Goal: Obtain resource: Download file/media

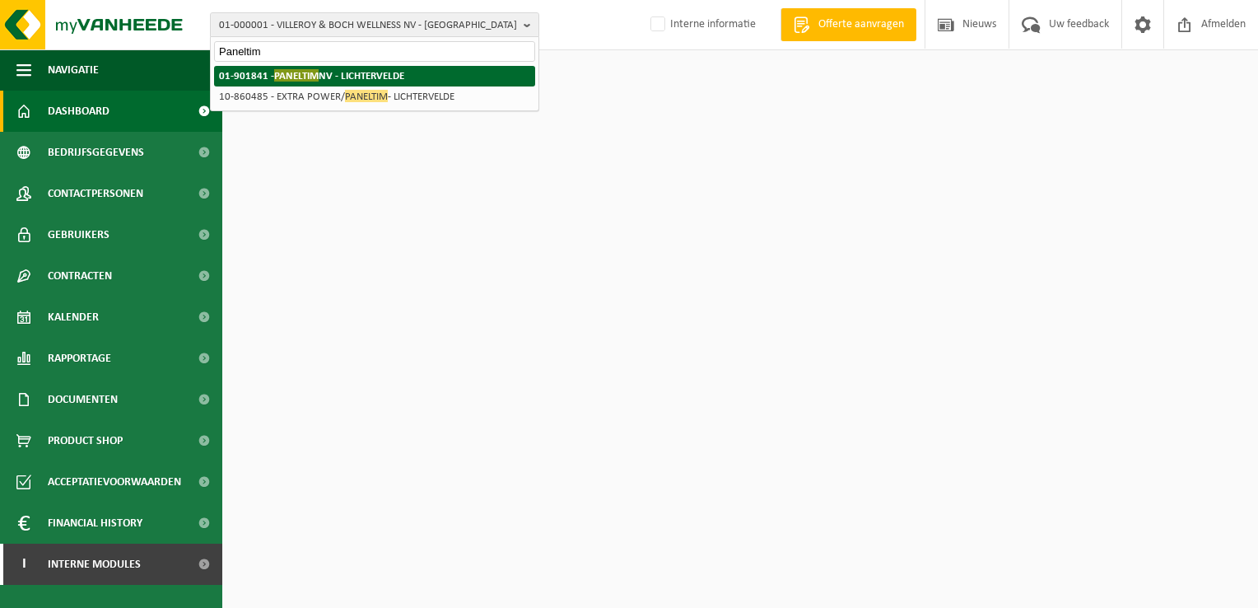
type input "Paneltim"
click at [402, 81] on strong "01-901841 - PANELTIM NV - LICHTERVELDE" at bounding box center [311, 75] width 185 height 12
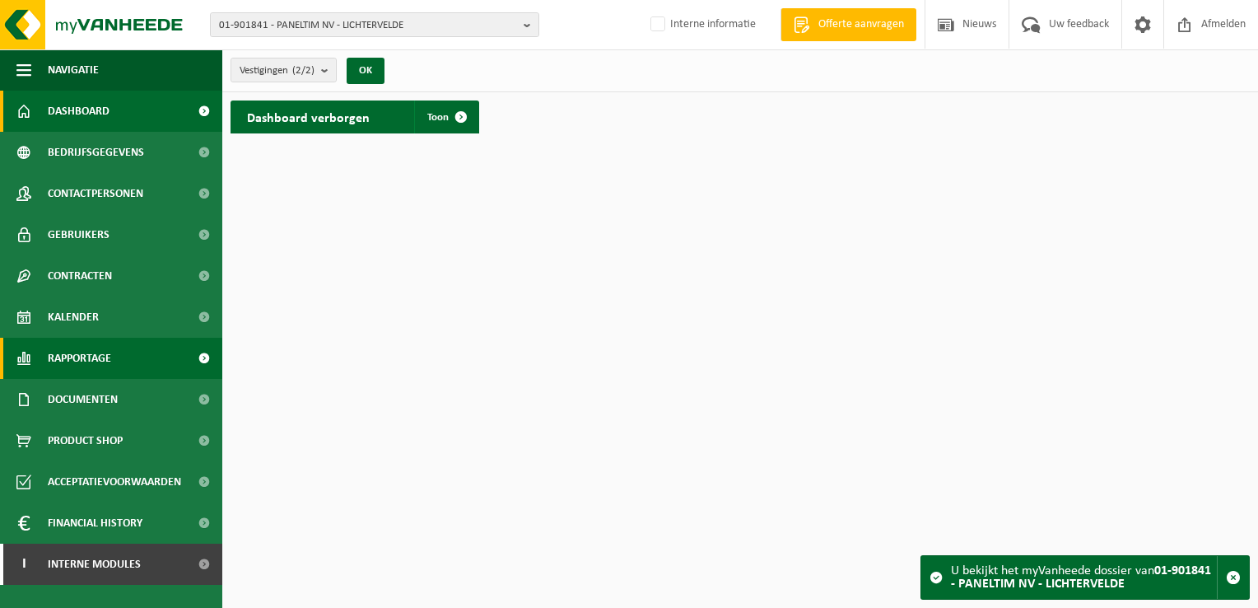
click at [106, 356] on span "Rapportage" at bounding box center [79, 358] width 63 height 41
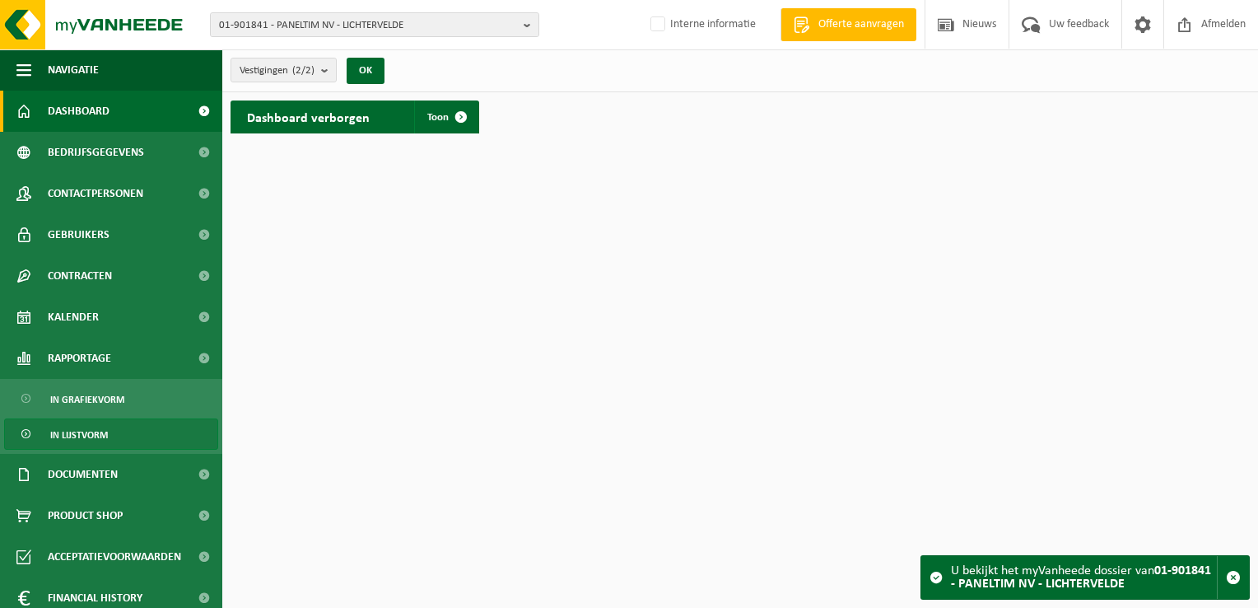
click at [107, 433] on span "In lijstvorm" at bounding box center [79, 434] width 58 height 31
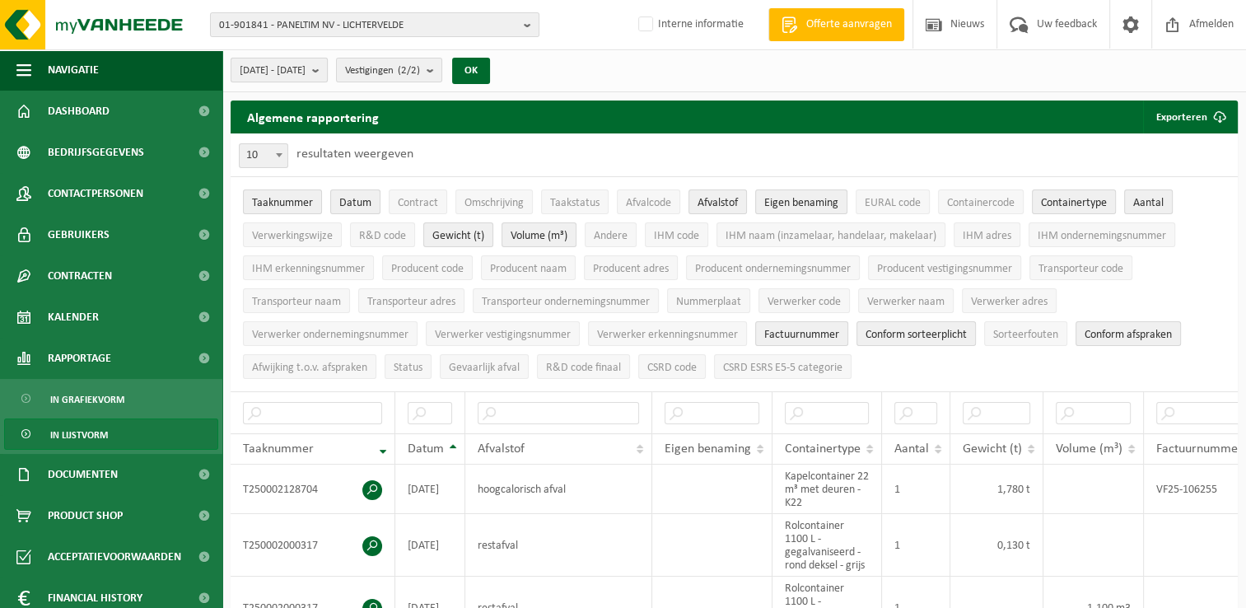
click at [282, 65] on span "2025-04-01 - 2025-09-25" at bounding box center [273, 70] width 66 height 25
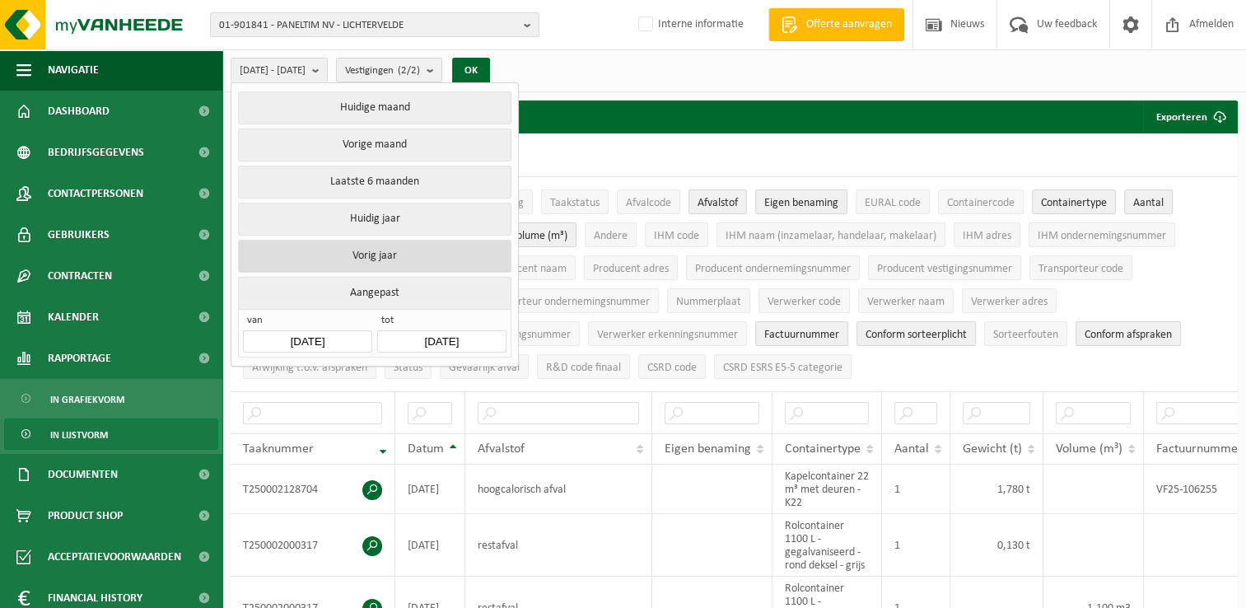
click at [382, 251] on button "Vorig jaar" at bounding box center [374, 256] width 272 height 33
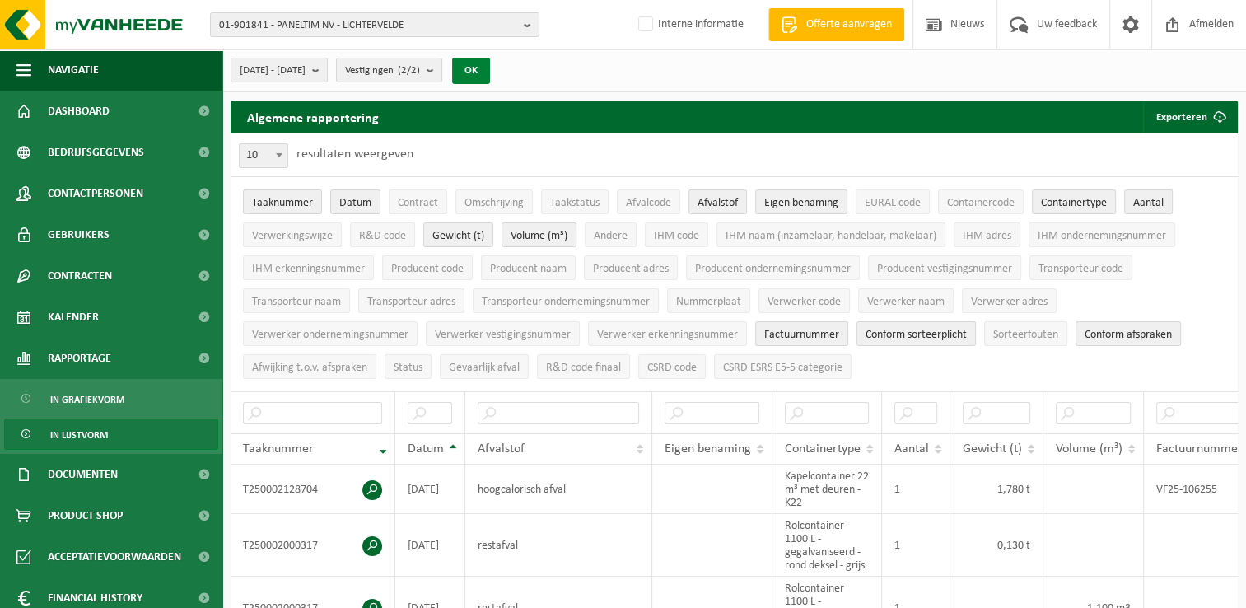
click at [490, 70] on button "OK" at bounding box center [471, 71] width 38 height 26
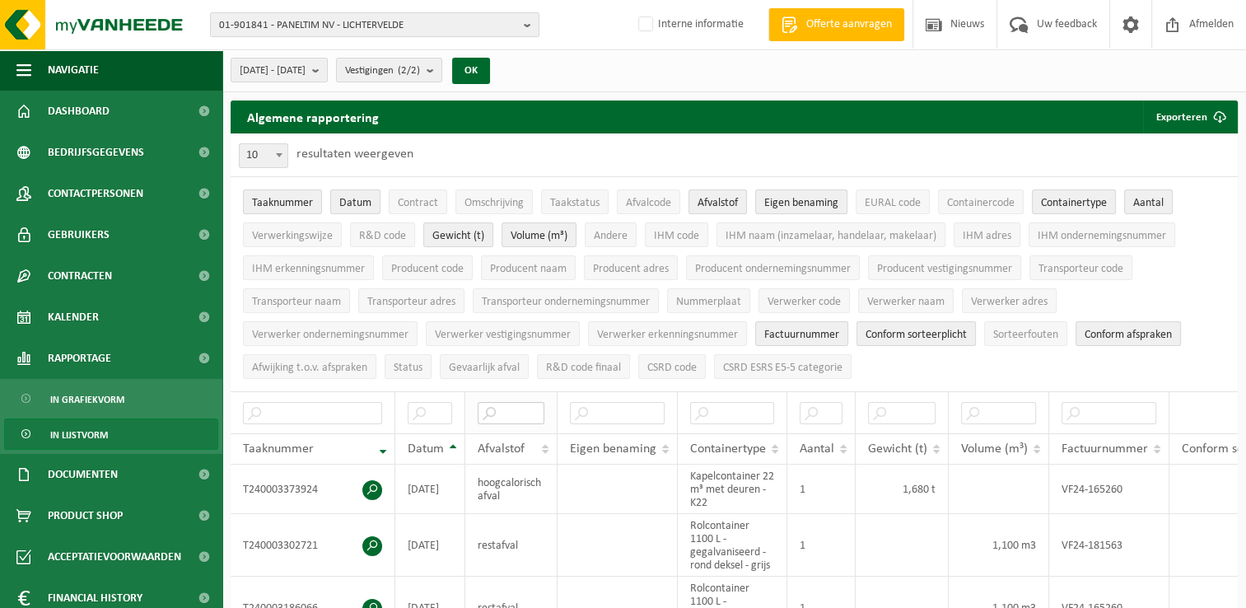
click at [524, 417] on input "text" at bounding box center [510, 413] width 67 height 22
click at [800, 200] on span "Eigen benaming" at bounding box center [801, 203] width 74 height 12
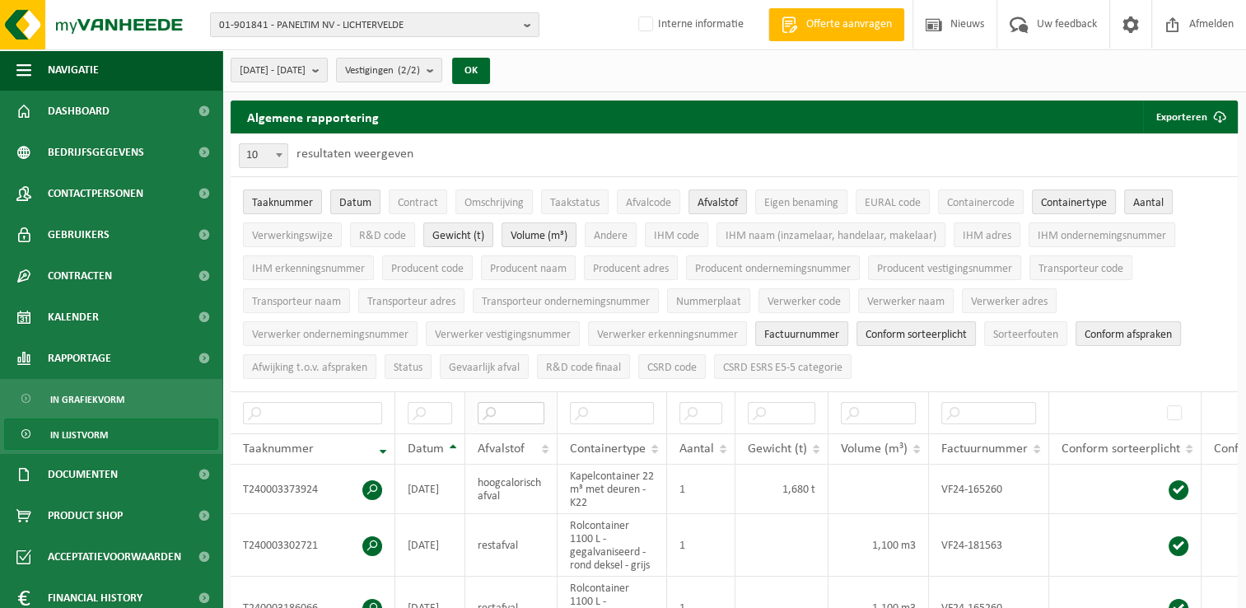
click at [533, 407] on input "text" at bounding box center [510, 413] width 67 height 22
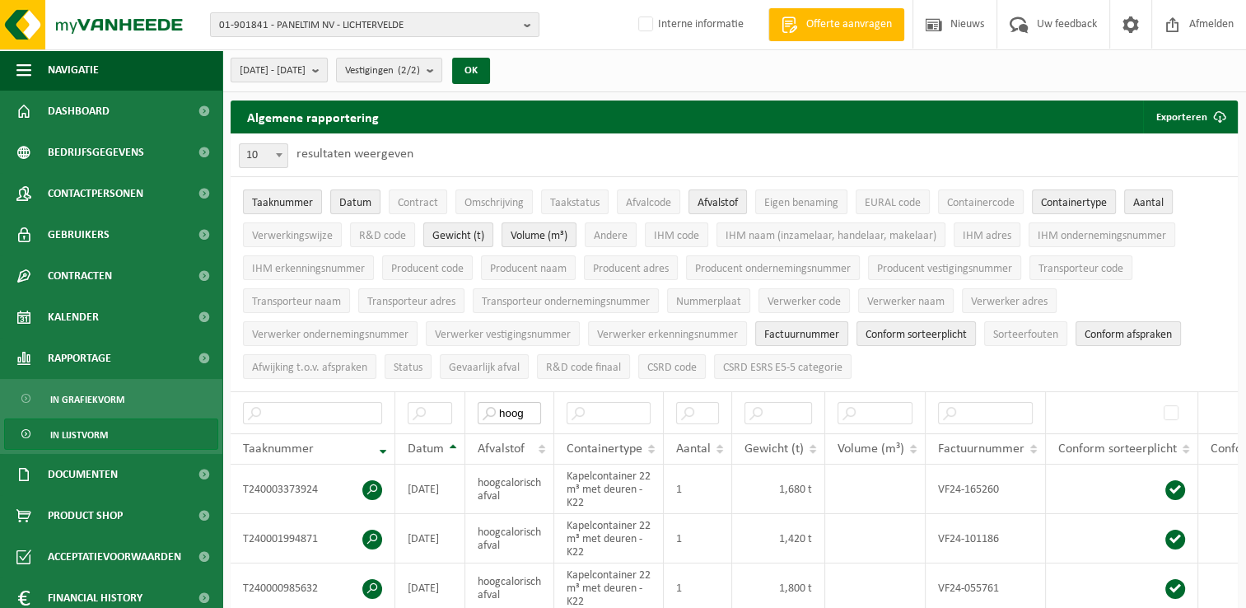
type input "hoog"
click at [305, 64] on span "2024-01-01 - 2024-12-31" at bounding box center [273, 70] width 66 height 25
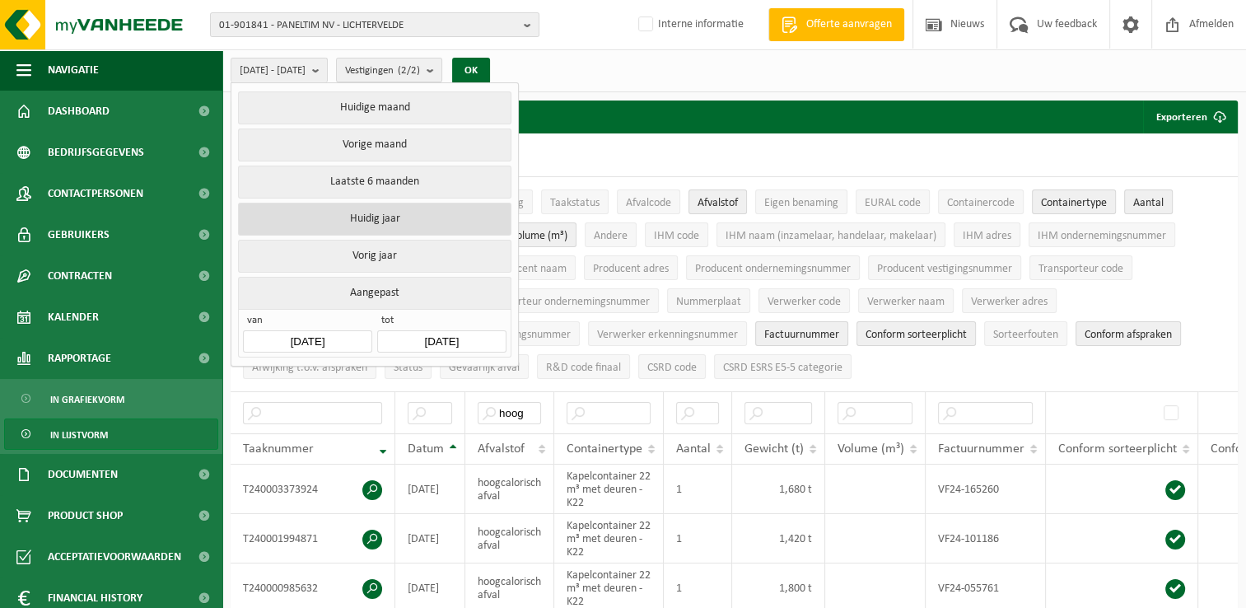
click at [408, 215] on button "Huidig jaar" at bounding box center [374, 219] width 272 height 33
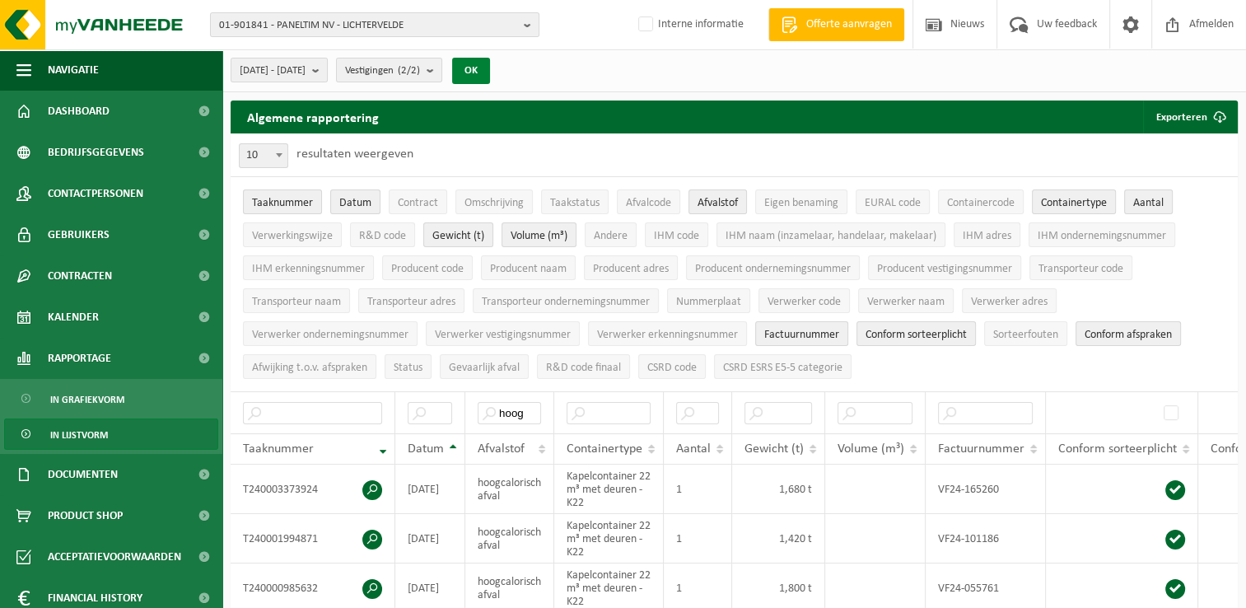
click at [490, 68] on button "OK" at bounding box center [471, 71] width 38 height 26
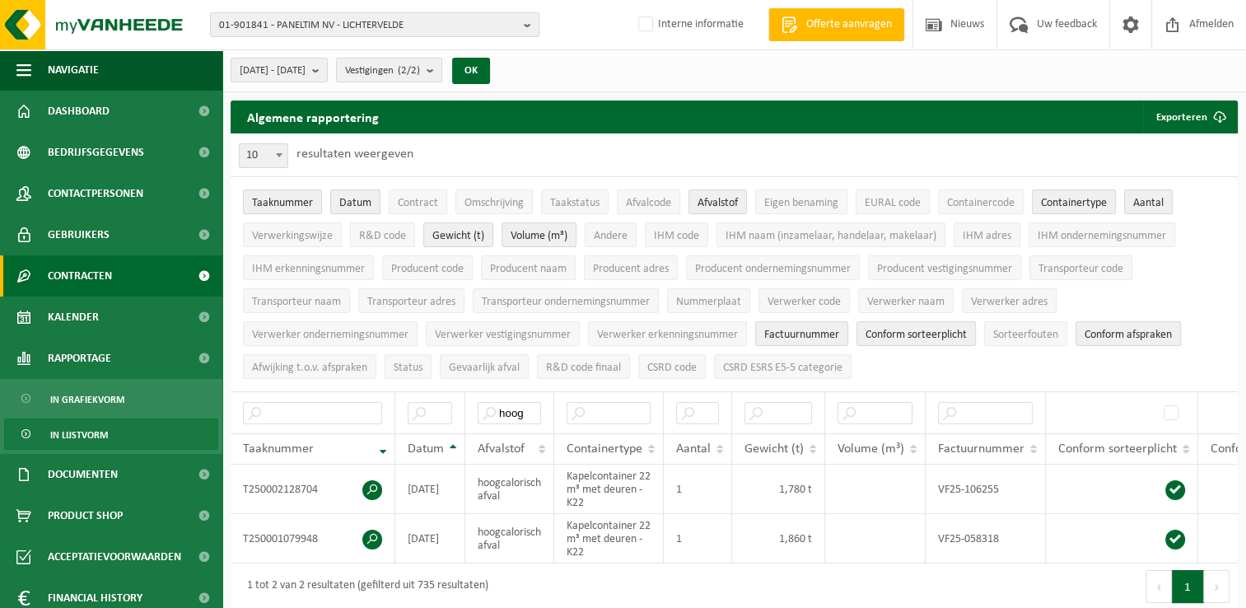
click at [113, 270] on link "Contracten" at bounding box center [111, 275] width 222 height 41
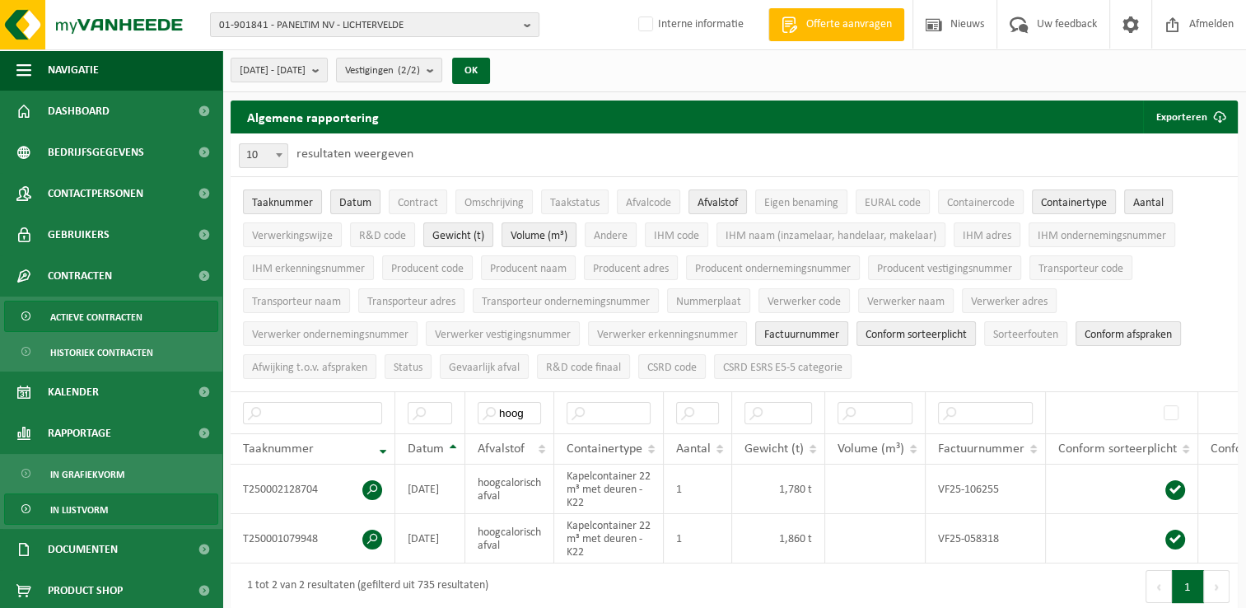
click at [119, 318] on span "Actieve contracten" at bounding box center [96, 316] width 92 height 31
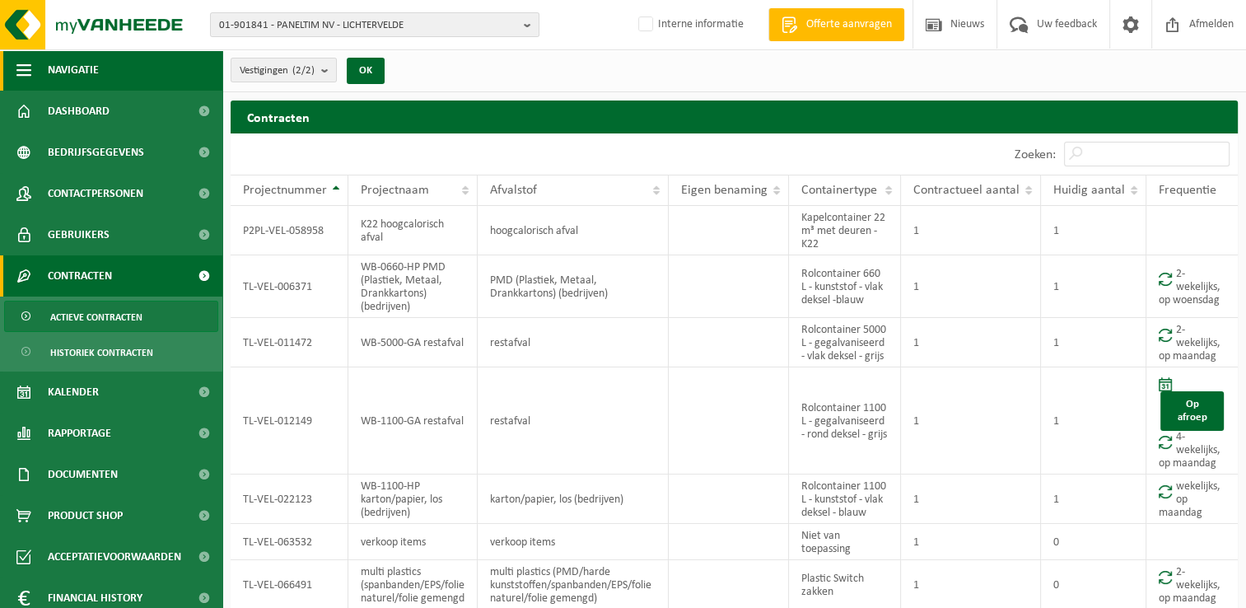
click at [20, 72] on span "button" at bounding box center [23, 69] width 15 height 41
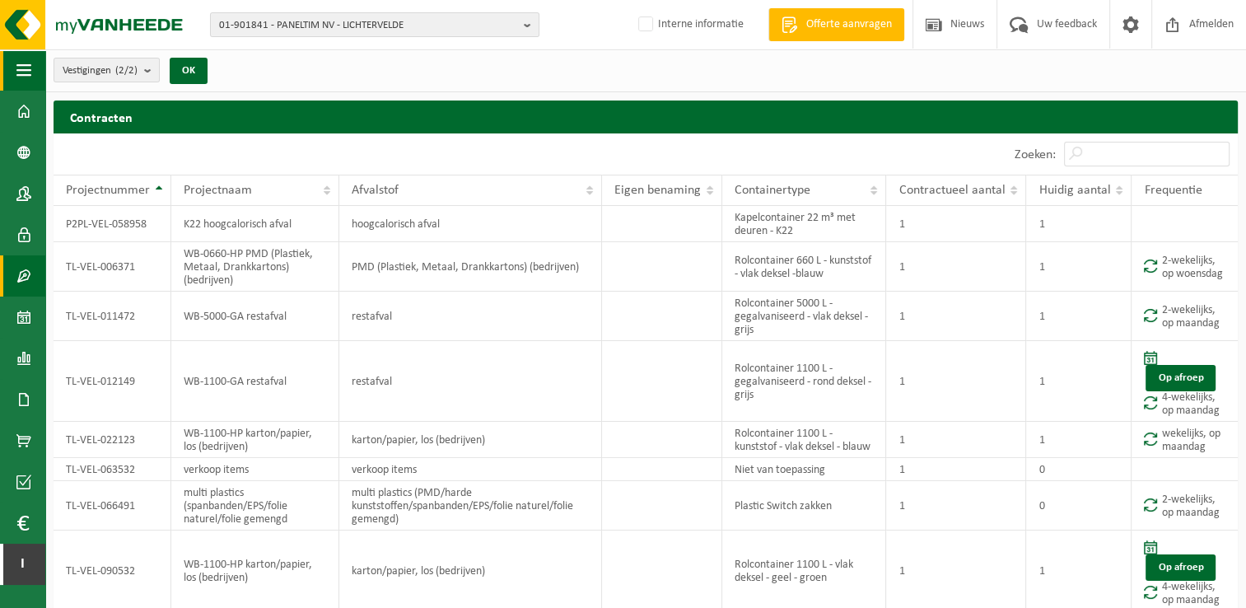
click at [21, 64] on span "button" at bounding box center [23, 69] width 15 height 41
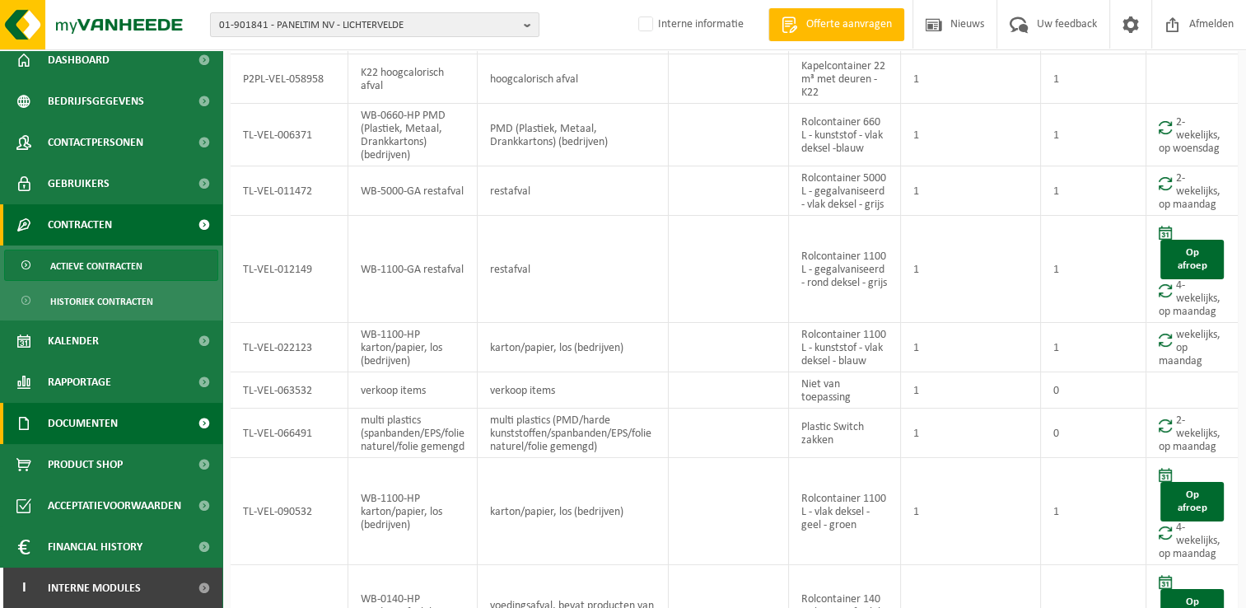
scroll to position [165, 0]
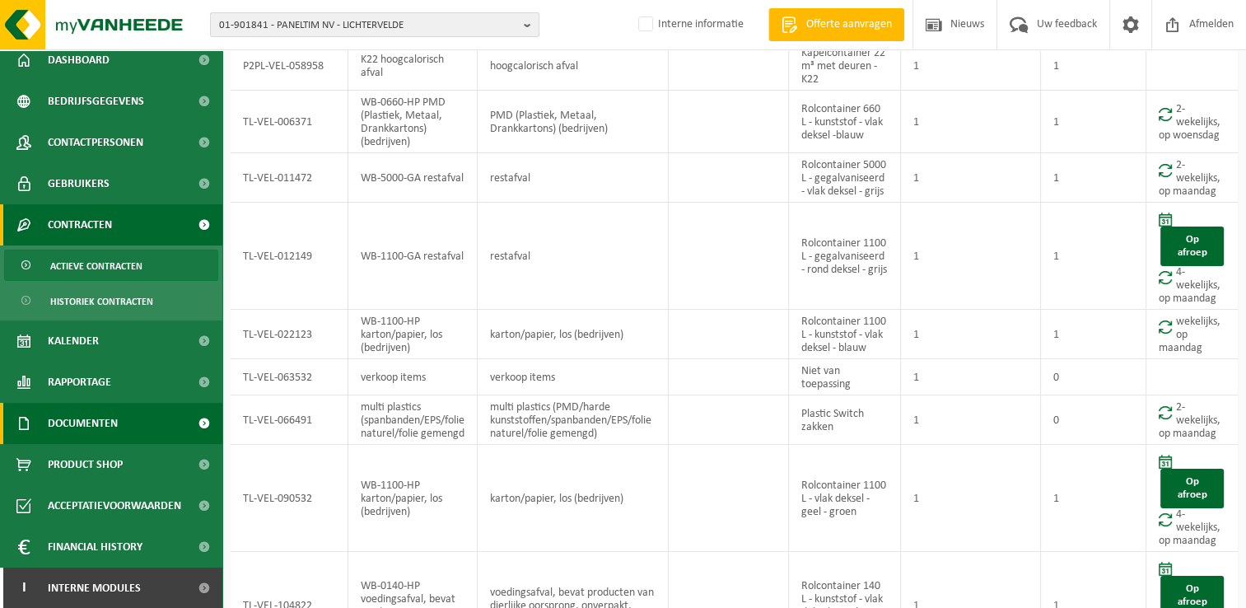
click at [110, 421] on span "Documenten" at bounding box center [83, 423] width 70 height 41
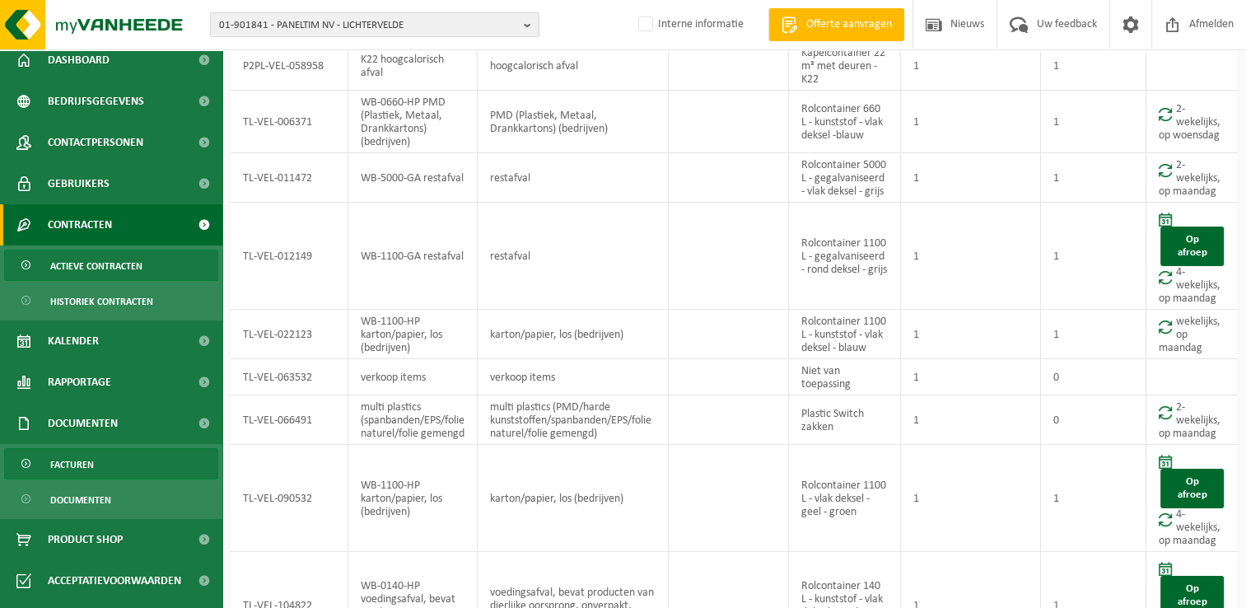
click at [86, 465] on span "Facturen" at bounding box center [72, 464] width 44 height 31
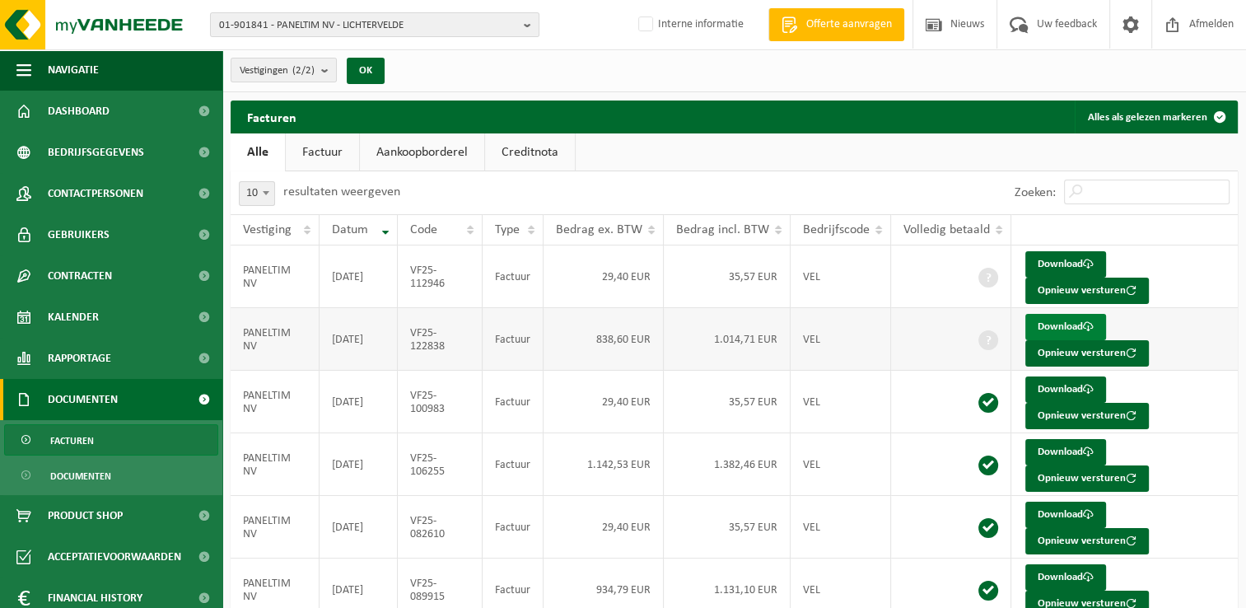
click at [1057, 324] on link "Download" at bounding box center [1065, 327] width 81 height 26
click at [72, 473] on span "Documenten" at bounding box center [80, 475] width 61 height 31
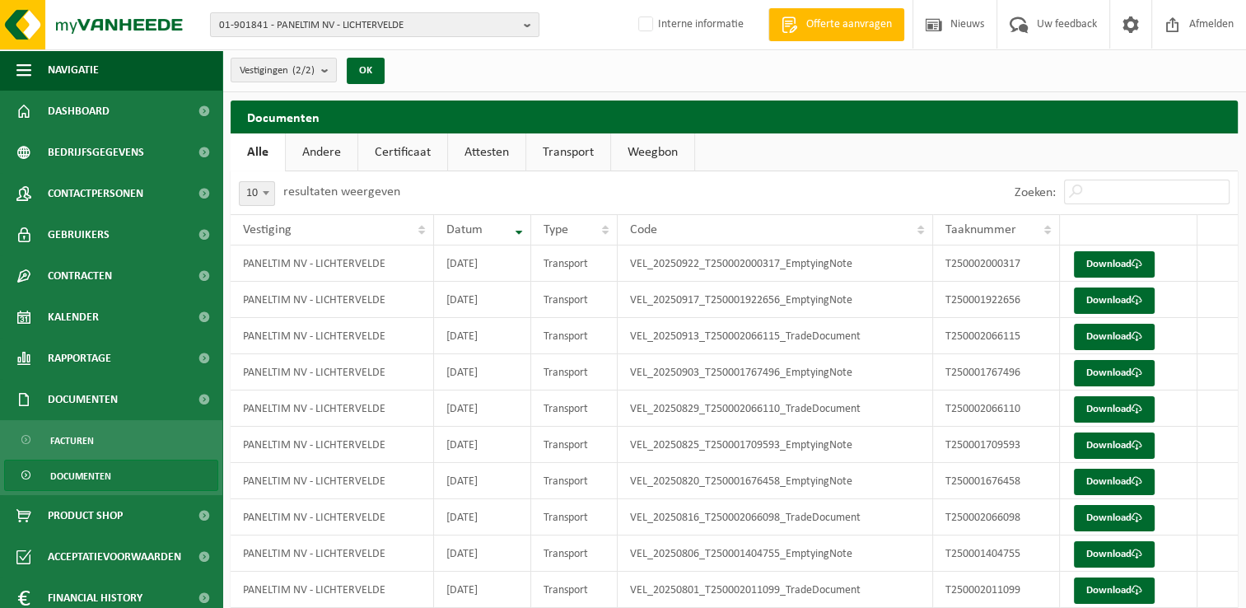
click at [405, 153] on link "Certificaat" at bounding box center [402, 152] width 89 height 38
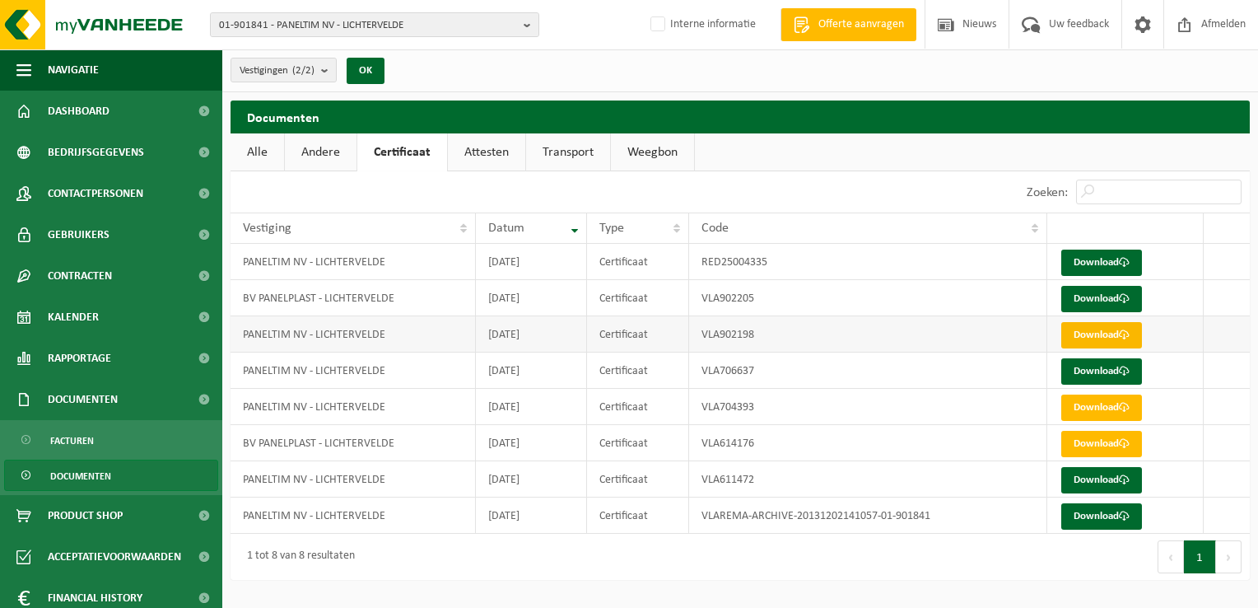
click at [1126, 339] on span at bounding box center [1124, 334] width 11 height 11
click at [1090, 267] on link "Download" at bounding box center [1101, 262] width 81 height 26
click at [102, 119] on span "Dashboard" at bounding box center [79, 111] width 62 height 41
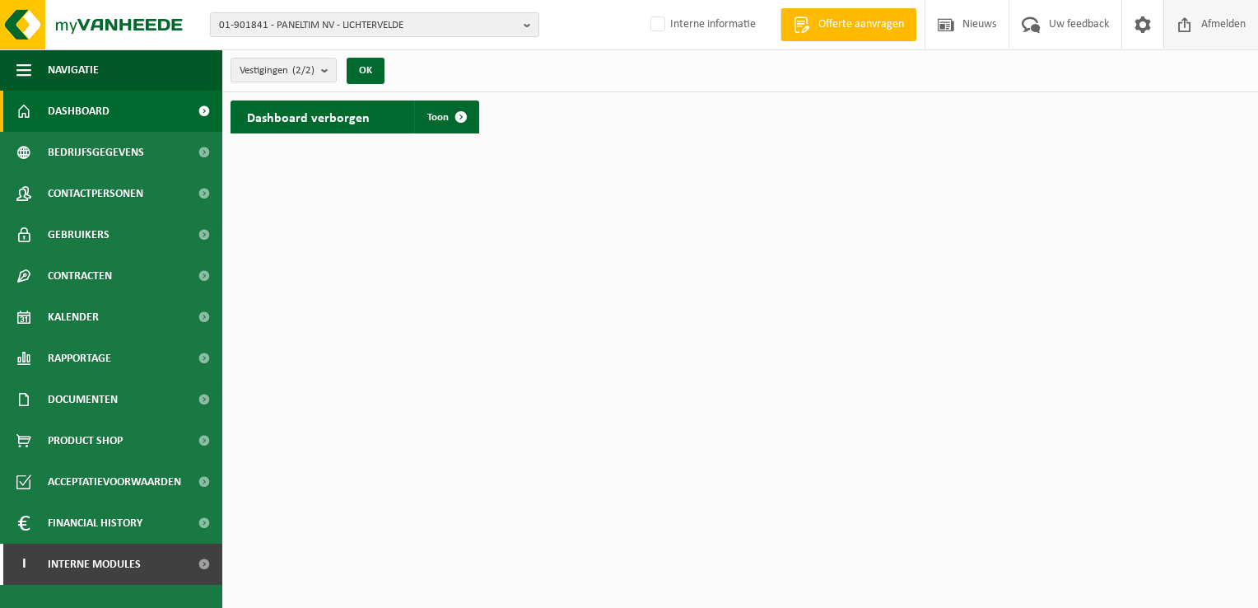
click at [1228, 24] on span "Afmelden" at bounding box center [1223, 24] width 53 height 49
